Goal: Transaction & Acquisition: Purchase product/service

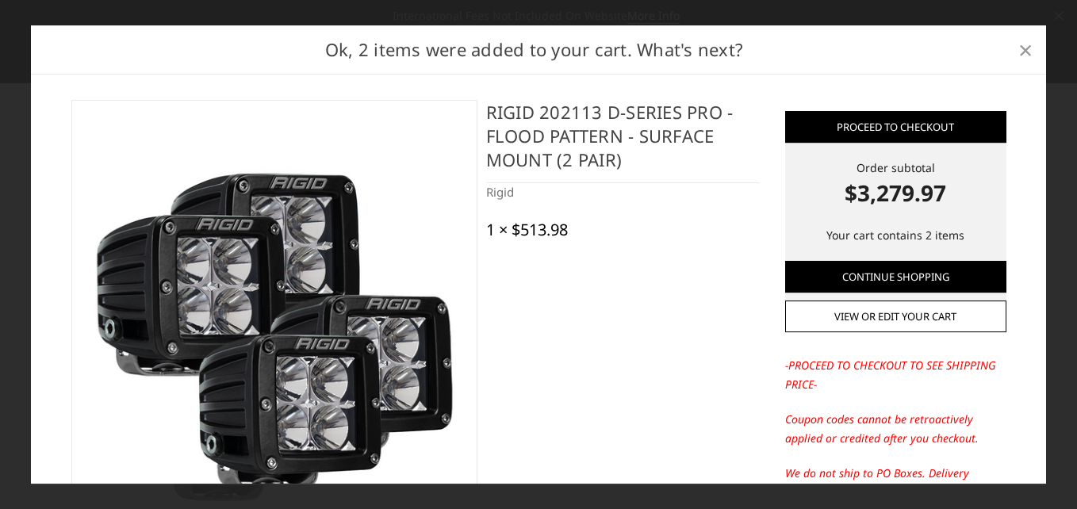
click at [1018, 49] on span "×" at bounding box center [1025, 50] width 14 height 34
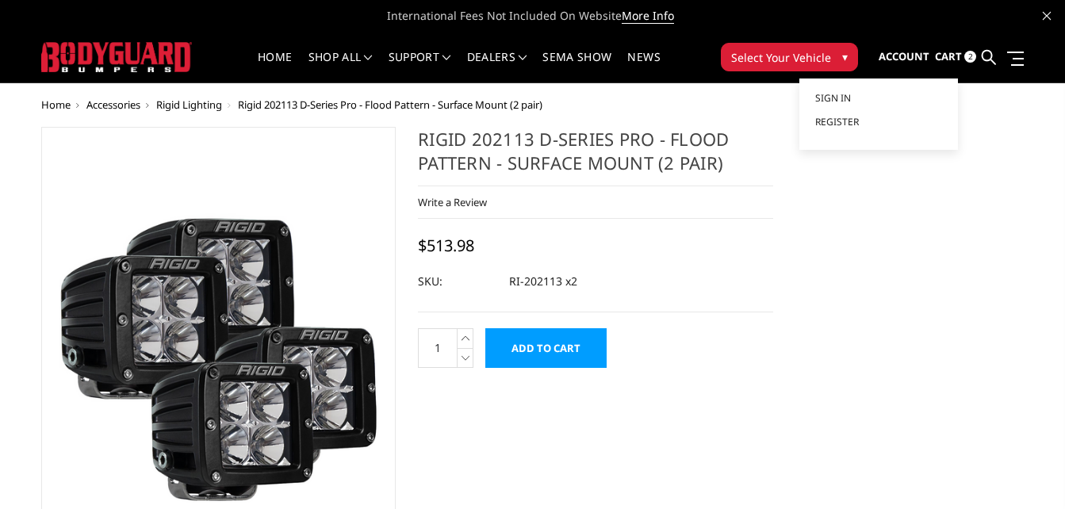
click at [909, 48] on link "Account" at bounding box center [904, 57] width 51 height 43
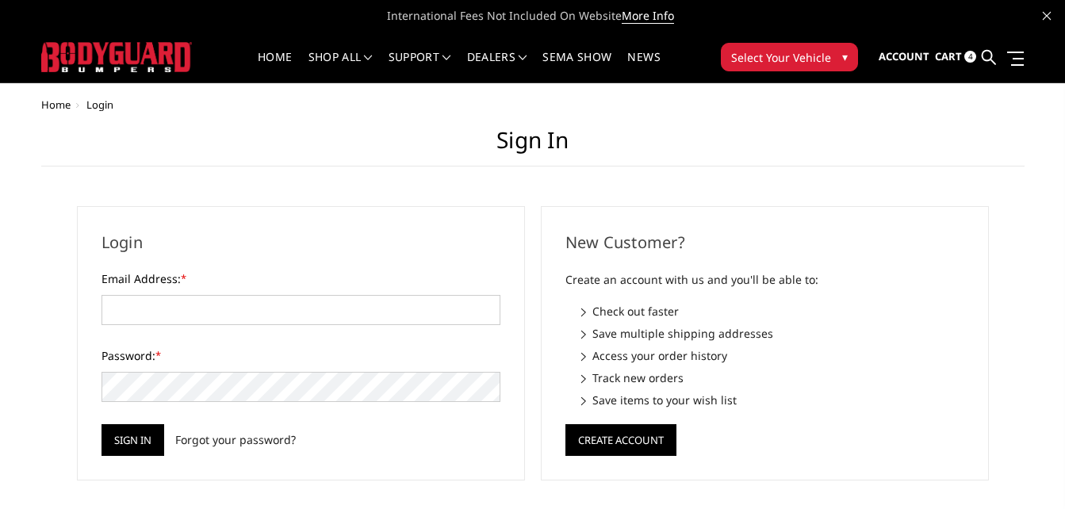
click at [965, 59] on link "Cart 4" at bounding box center [955, 57] width 41 height 43
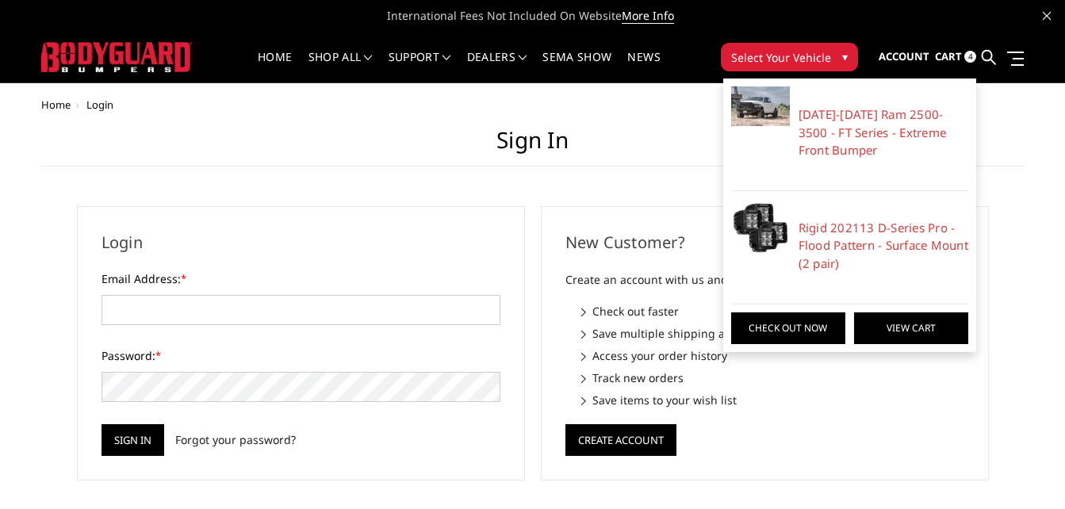
click at [942, 321] on link "View Cart" at bounding box center [911, 329] width 114 height 32
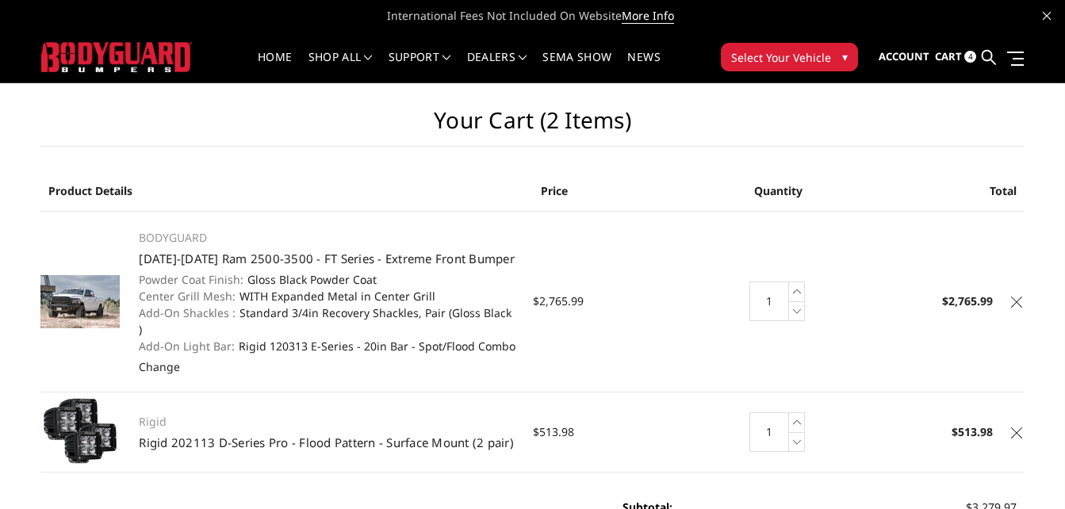
click at [1017, 428] on icon at bounding box center [1016, 433] width 11 height 11
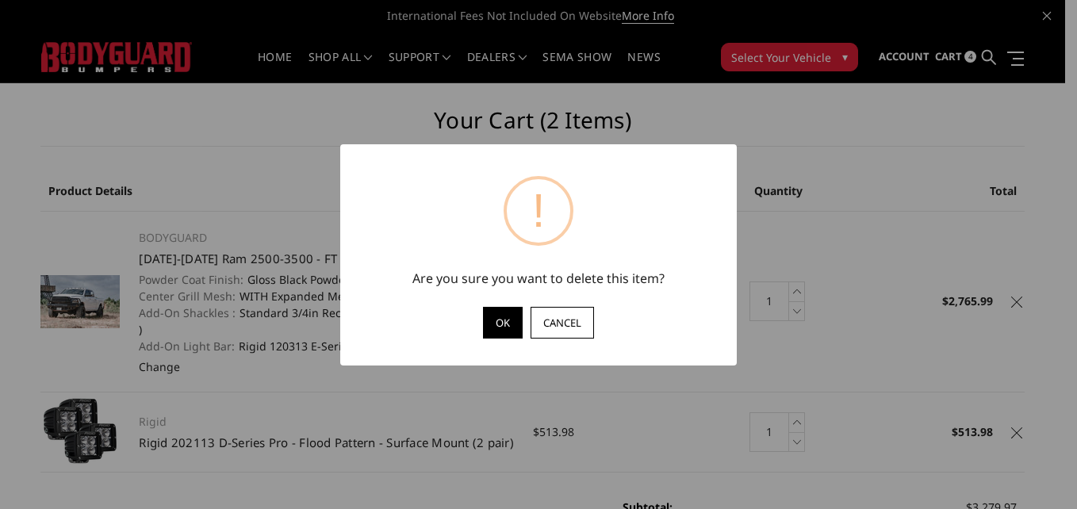
click at [492, 331] on button "OK" at bounding box center [503, 323] width 40 height 32
